Goal: Task Accomplishment & Management: Use online tool/utility

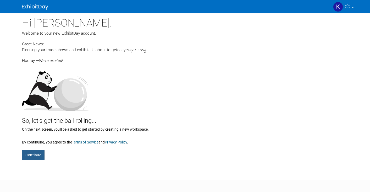
click at [35, 154] on button "Continue" at bounding box center [33, 155] width 23 height 10
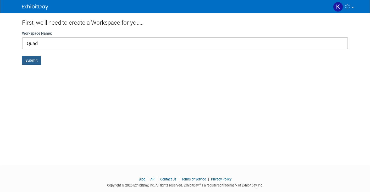
type input "Quad"
click at [31, 57] on button "Submit" at bounding box center [31, 60] width 19 height 9
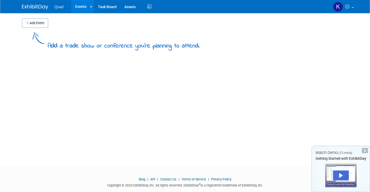
click at [63, 5] on span "Quad" at bounding box center [58, 7] width 9 height 4
click at [59, 8] on span "Quad" at bounding box center [58, 7] width 9 height 4
